Goal: Task Accomplishment & Management: Manage account settings

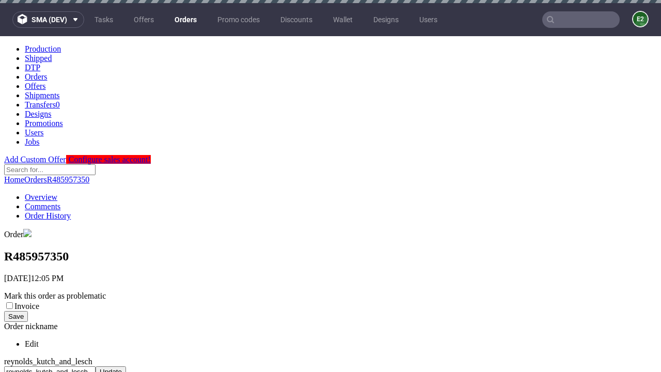
scroll to position [422, 0]
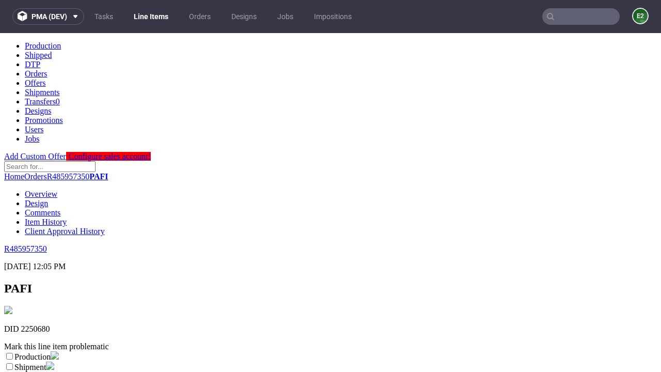
scroll to position [182, 0]
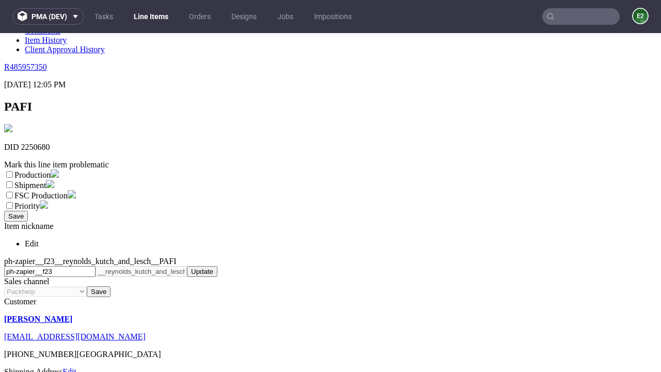
select select "dtp_ca_needed"
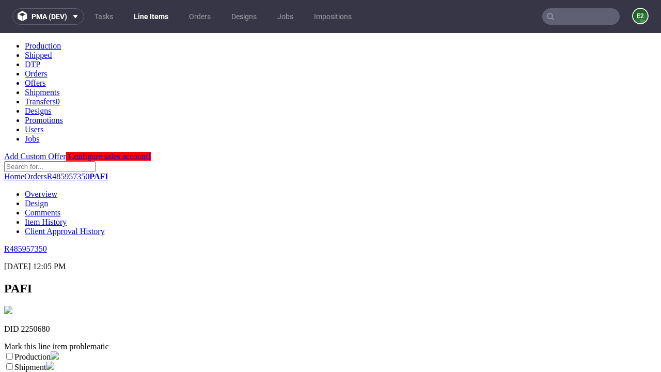
scroll to position [0, 0]
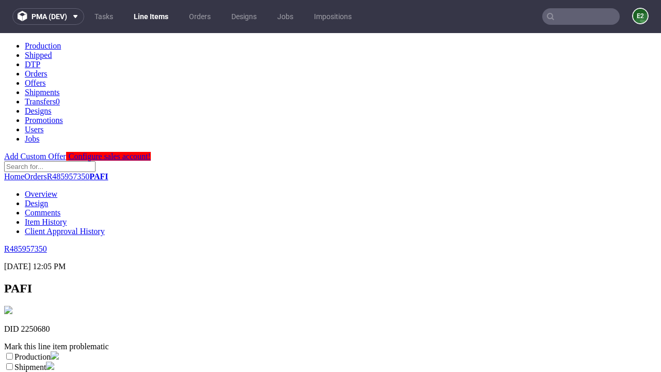
checkbox input "true"
